Goal: Task Accomplishment & Management: Use online tool/utility

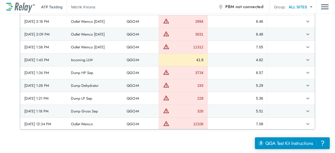
scroll to position [209, 0]
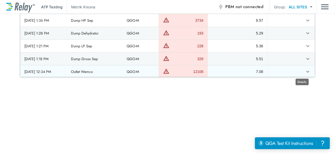
click at [304, 72] on icon "expand row" at bounding box center [307, 72] width 6 height 6
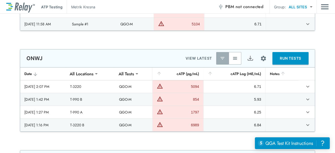
scroll to position [52, 0]
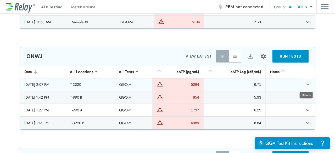
click at [307, 82] on icon "expand row" at bounding box center [307, 84] width 6 height 6
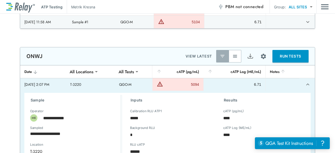
scroll to position [26, 0]
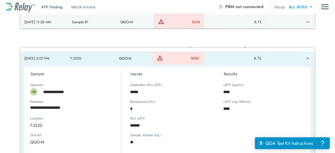
click at [304, 60] on icon "expand row" at bounding box center [307, 58] width 6 height 6
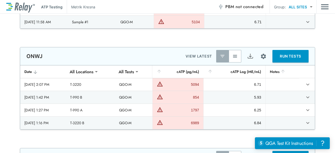
scroll to position [0, 0]
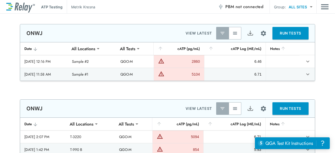
click at [242, 48] on div "cATP Log (ME/mL)" at bounding box center [234, 49] width 53 height 6
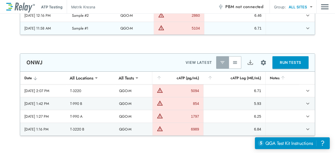
scroll to position [78, 0]
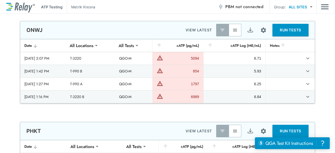
click at [249, 30] on img "Export" at bounding box center [250, 30] width 7 height 7
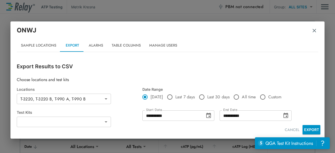
type input "*****"
type input "**********"
click at [313, 130] on button "EXPORT" at bounding box center [311, 129] width 18 height 9
click at [314, 30] on img "button" at bounding box center [314, 30] width 5 height 5
